Goal: Register for event/course

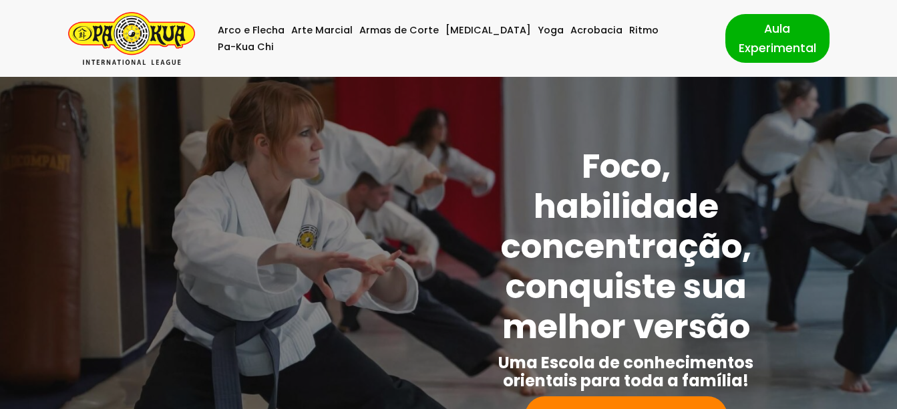
click at [133, 27] on img "Pa-Kua Brasil Uma Escola de conhecimentos orientais para toda a família. Foco, …" at bounding box center [131, 38] width 127 height 53
click at [324, 35] on link "Arte Marcial" at bounding box center [321, 30] width 61 height 17
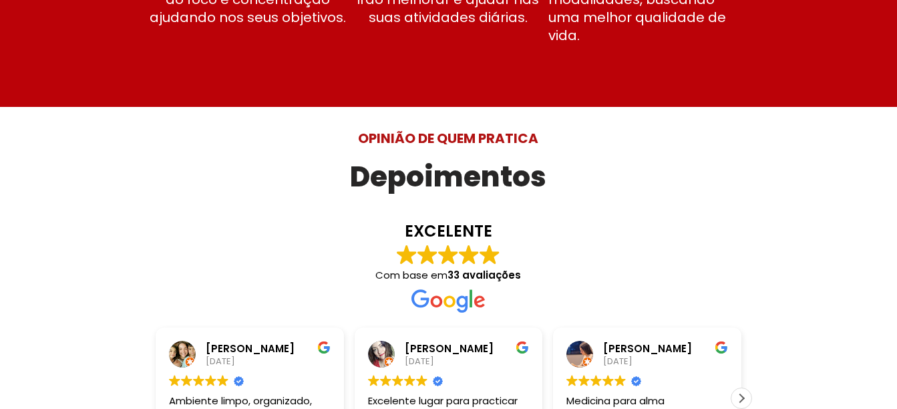
scroll to position [4160, 0]
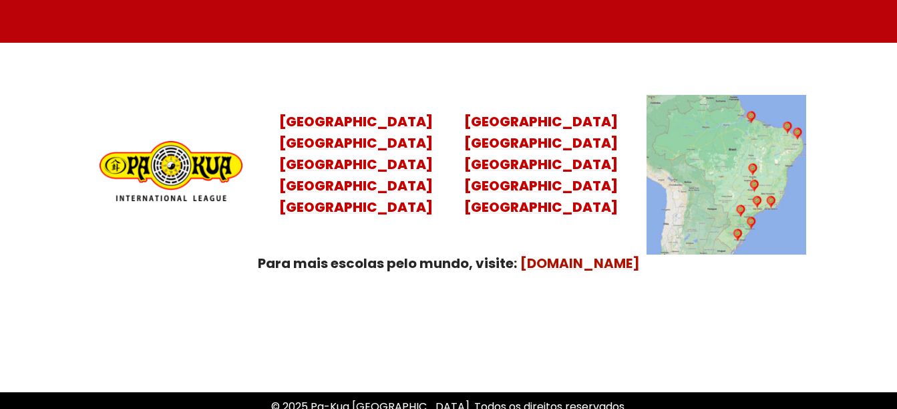
scroll to position [5288, 0]
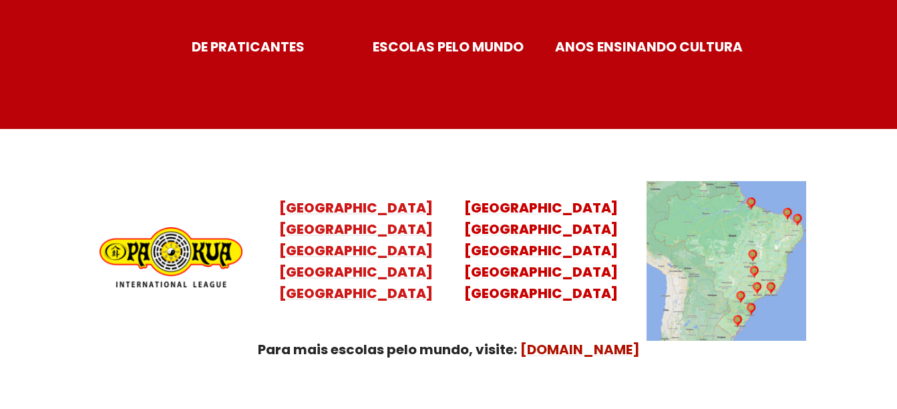
click at [333, 259] on mark "Santa Catarina Paraná São Paulo Rio de Janeiro" at bounding box center [356, 261] width 154 height 83
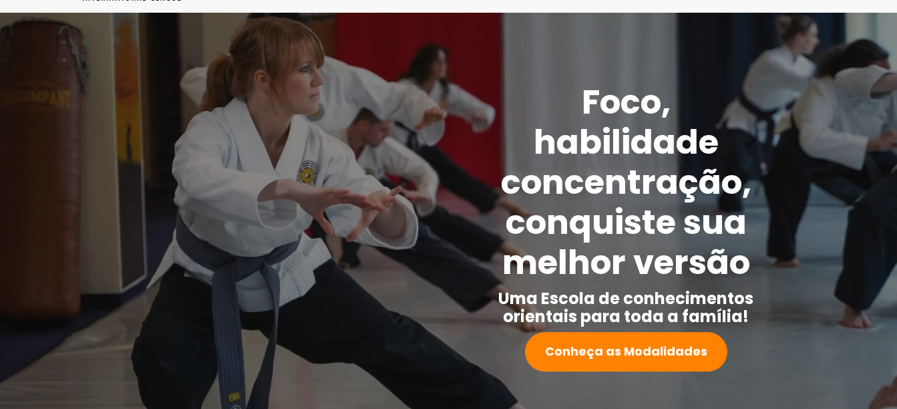
scroll to position [134, 0]
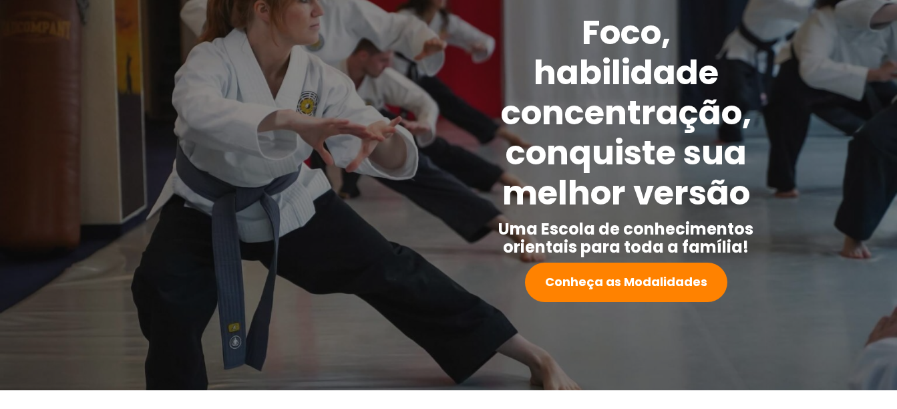
click at [609, 327] on span at bounding box center [448, 166] width 897 height 447
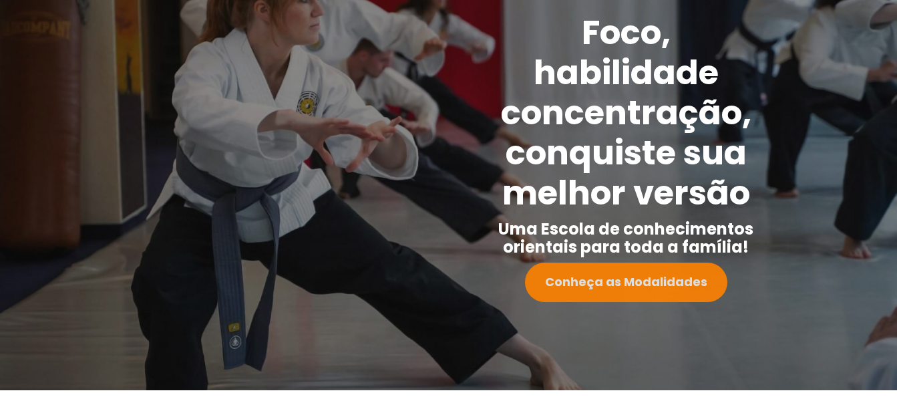
click at [607, 287] on strong "Conheça as Modalidades" at bounding box center [626, 281] width 162 height 17
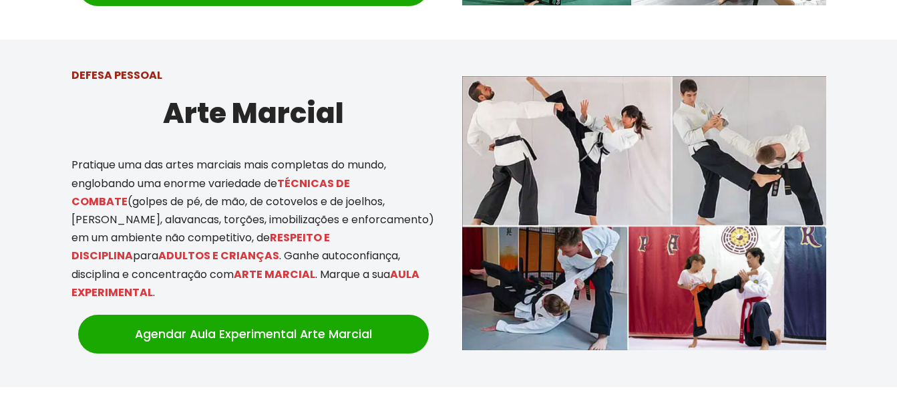
scroll to position [991, 0]
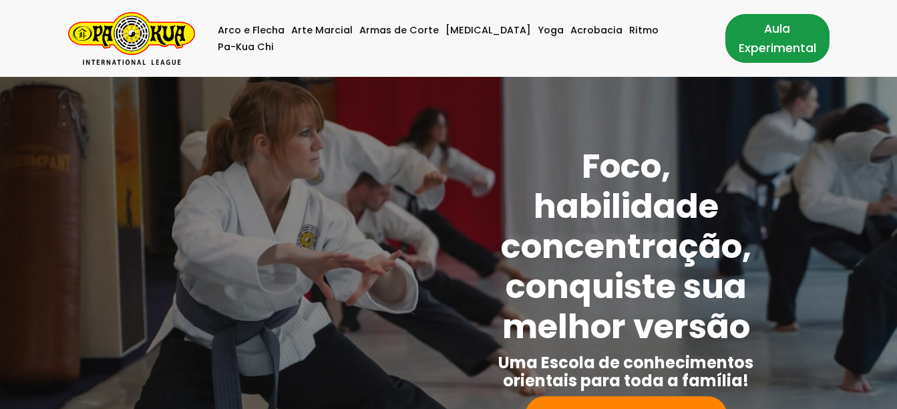
click at [740, 37] on link "Aula Experimental" at bounding box center [778, 38] width 104 height 48
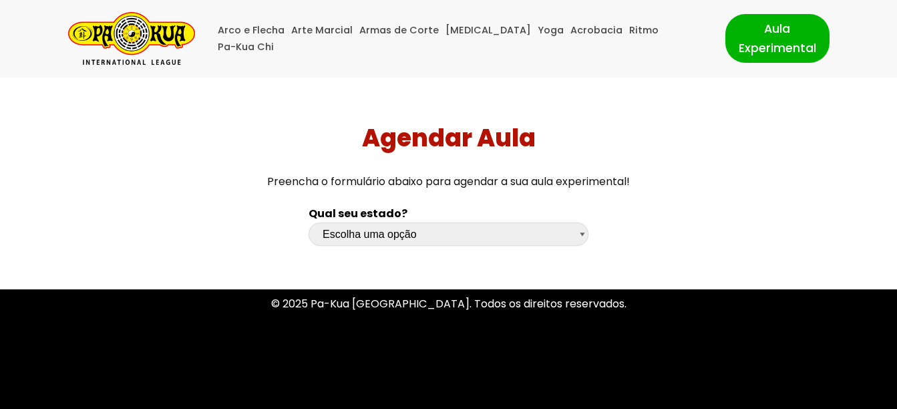
click at [334, 238] on select "Escolha uma opção Rio Grande do Sul Santa Catarina Paraná São Paulo Rio de Jane…" at bounding box center [449, 233] width 280 height 23
select select "sp"
click at [309, 222] on select "Escolha uma opção Rio Grande do Sul Santa Catarina Paraná São Paulo Rio de Jane…" at bounding box center [449, 233] width 280 height 23
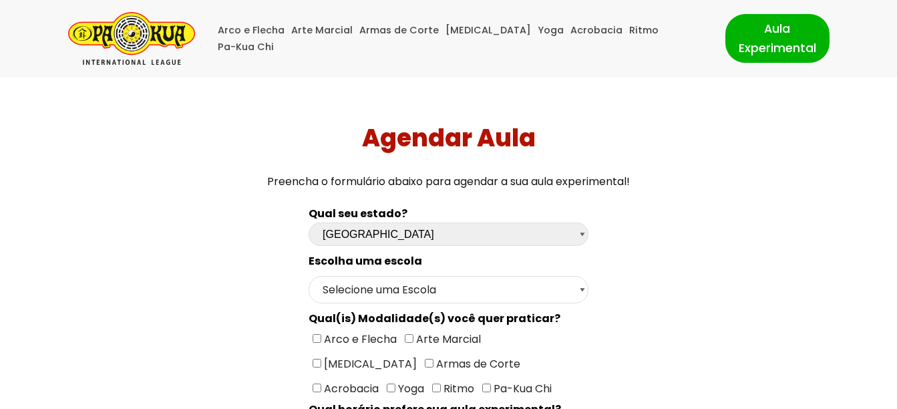
click at [119, 51] on img "Pa-Kua Brasil Uma Escola de conhecimentos orientais para toda a família. Foco, …" at bounding box center [131, 38] width 127 height 53
